Goal: Transaction & Acquisition: Obtain resource

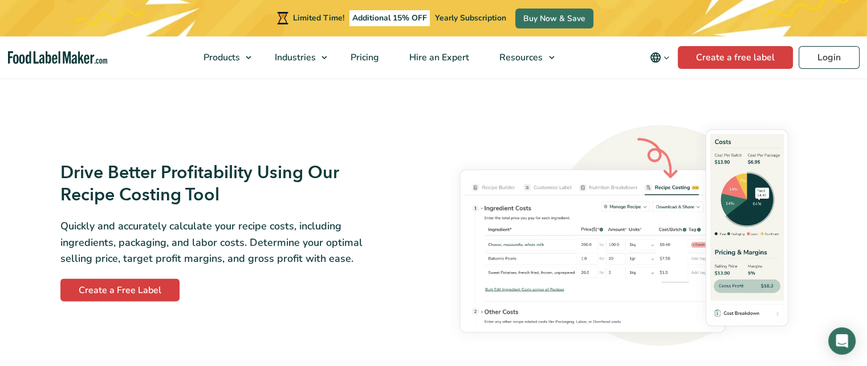
scroll to position [1894, 0]
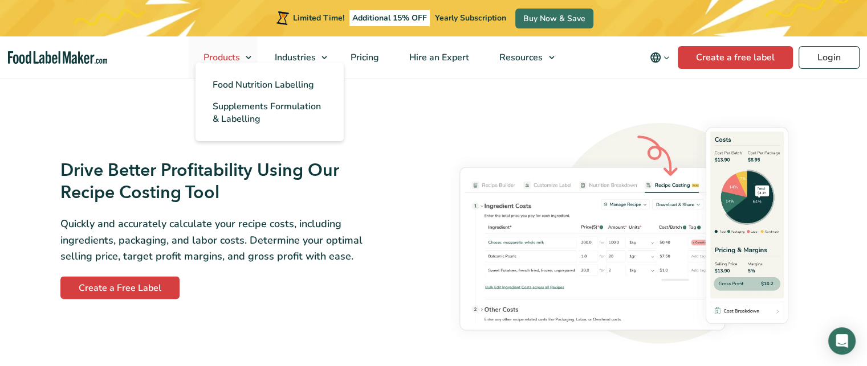
click at [232, 59] on span "Products" at bounding box center [220, 57] width 41 height 13
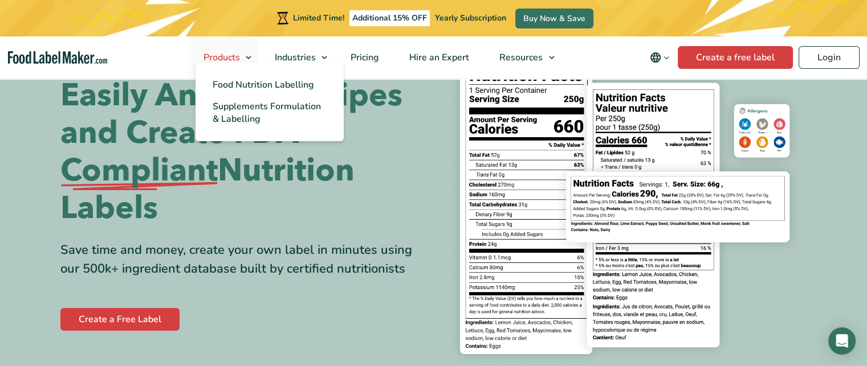
scroll to position [67, 0]
click at [237, 83] on span "Food Nutrition Labelling" at bounding box center [263, 85] width 101 height 13
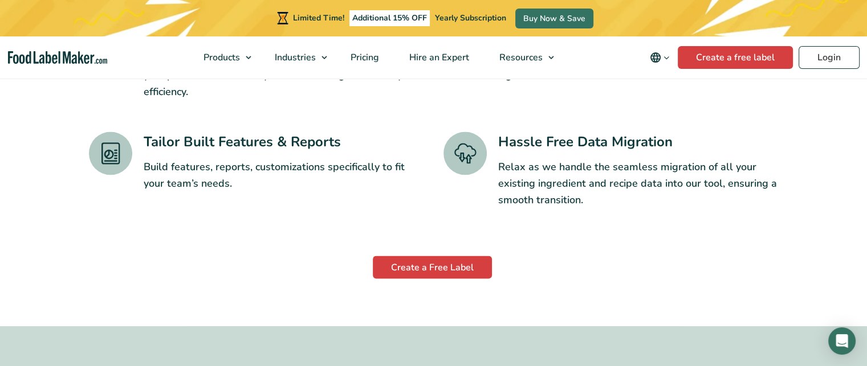
scroll to position [1994, 0]
click at [440, 256] on link "Create a Free Label" at bounding box center [432, 267] width 119 height 23
